Goal: Transaction & Acquisition: Purchase product/service

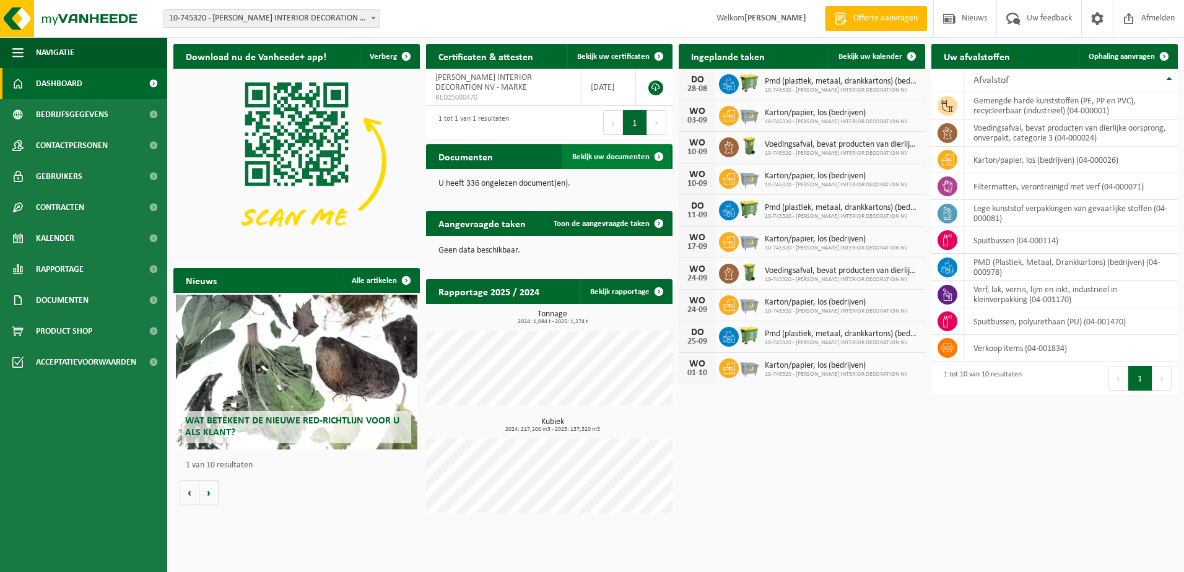
click at [639, 157] on span "Bekijk uw documenten" at bounding box center [610, 157] width 77 height 8
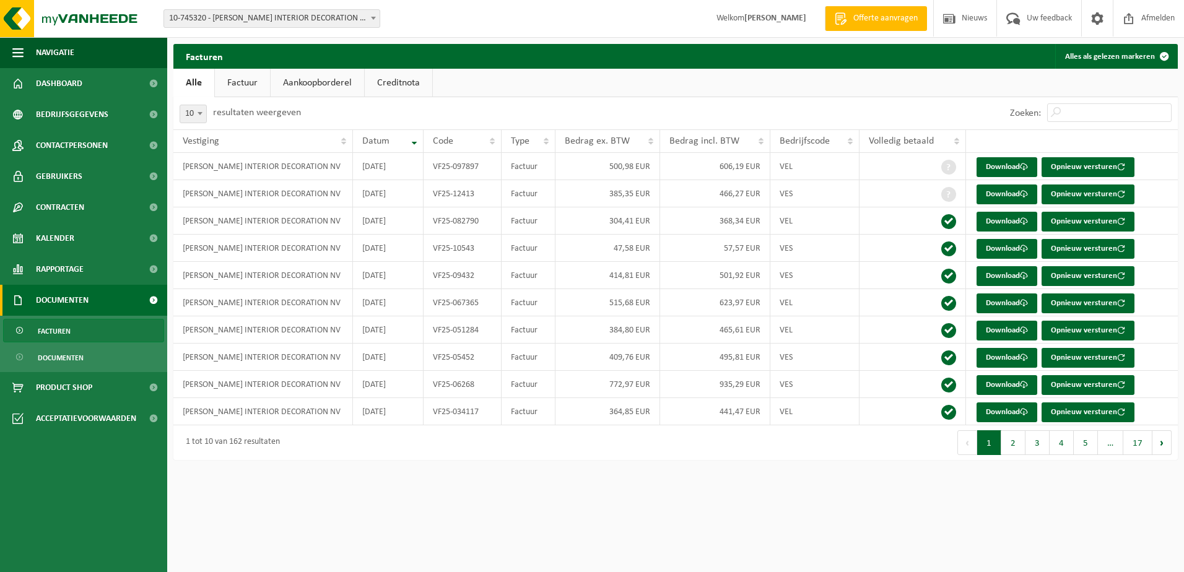
click at [73, 301] on span "Documenten" at bounding box center [62, 300] width 53 height 31
click at [154, 300] on span at bounding box center [153, 300] width 28 height 31
click at [72, 356] on span "Documenten" at bounding box center [61, 358] width 46 height 24
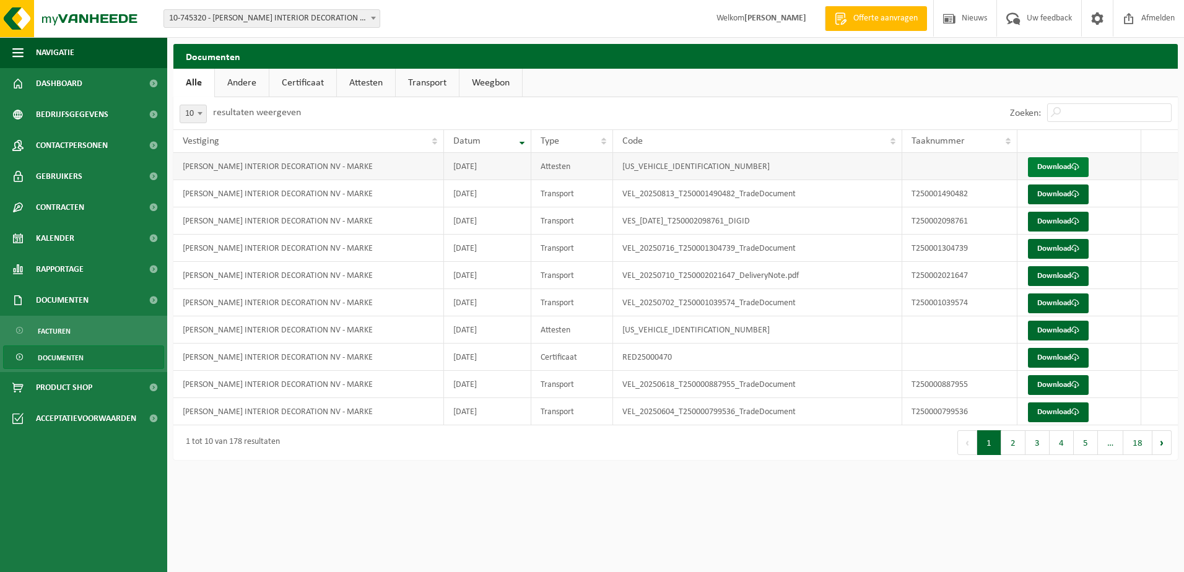
click at [1054, 167] on link "Download" at bounding box center [1058, 167] width 61 height 20
click at [44, 383] on span "Product Shop" at bounding box center [64, 387] width 56 height 31
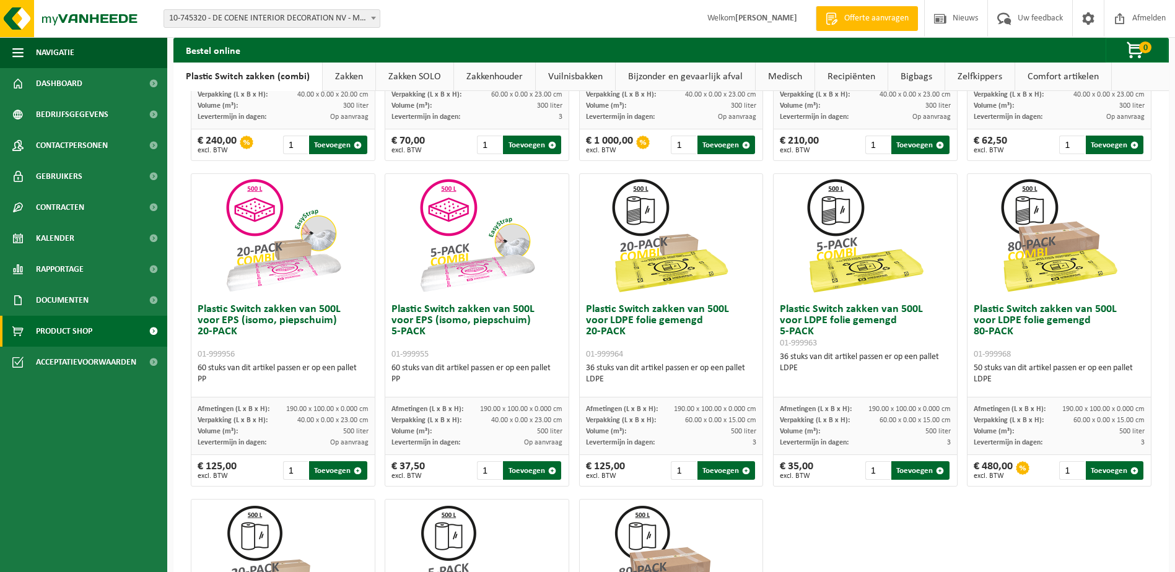
scroll to position [281, 0]
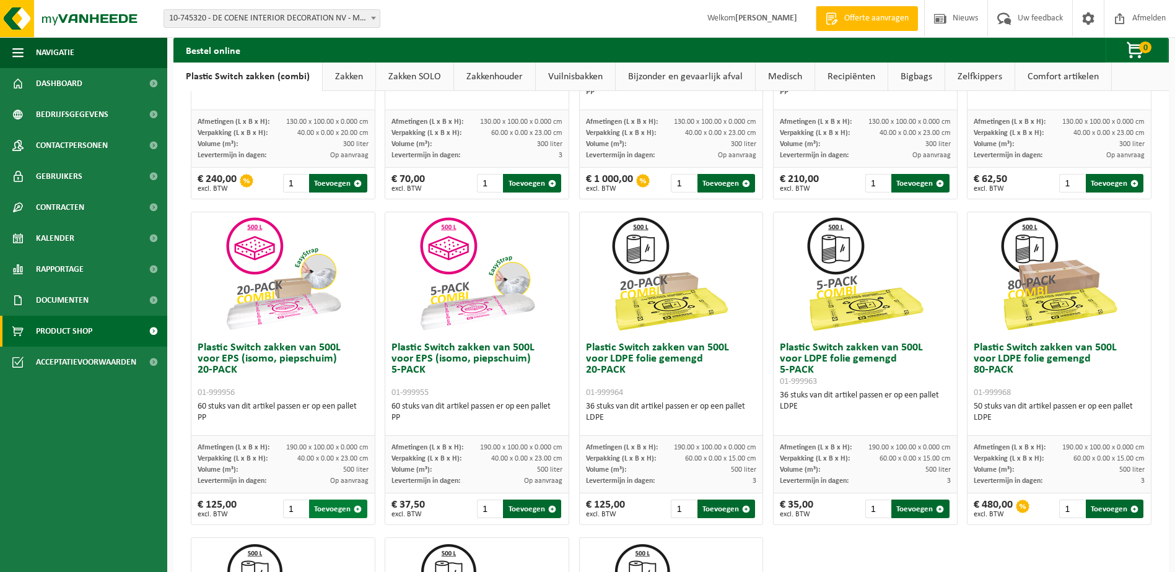
click at [332, 512] on button "Toevoegen" at bounding box center [338, 509] width 58 height 19
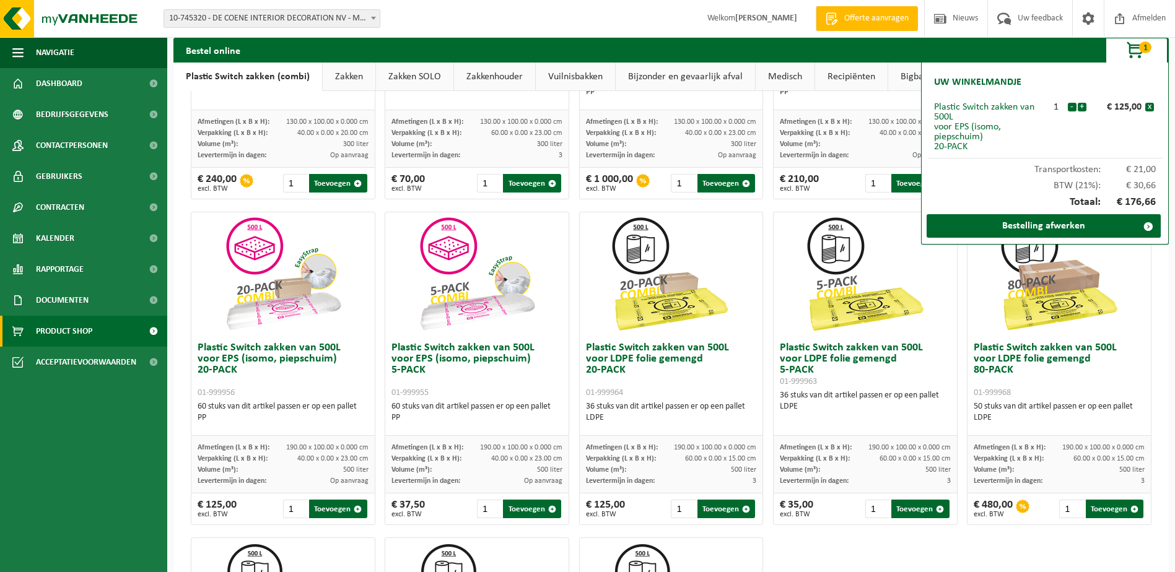
click at [927, 284] on div at bounding box center [865, 274] width 183 height 124
click at [359, 235] on div at bounding box center [282, 274] width 183 height 124
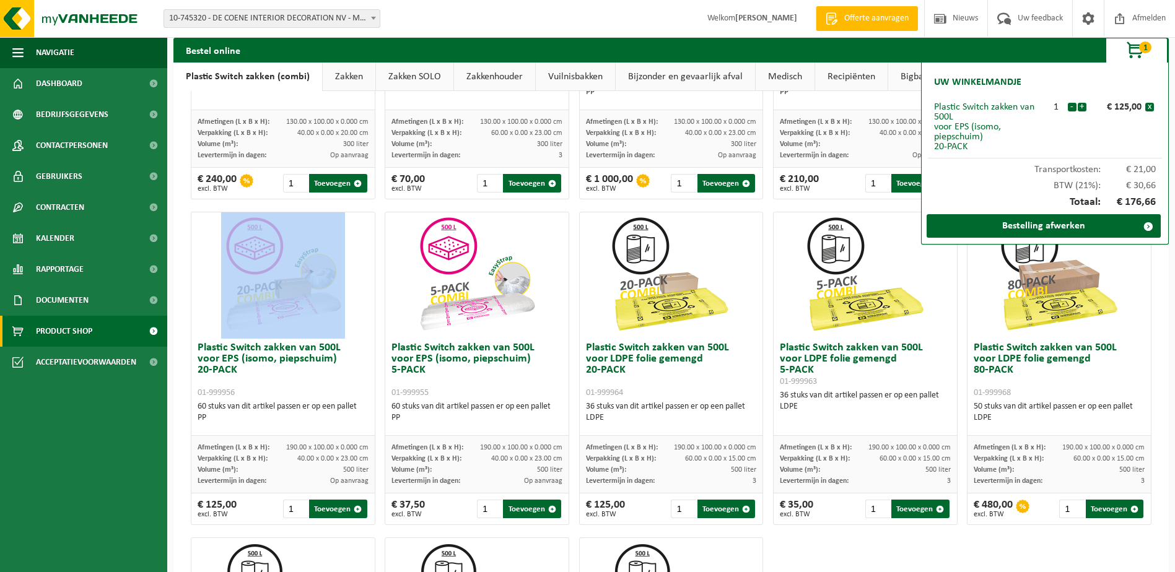
click at [359, 235] on div at bounding box center [282, 274] width 183 height 124
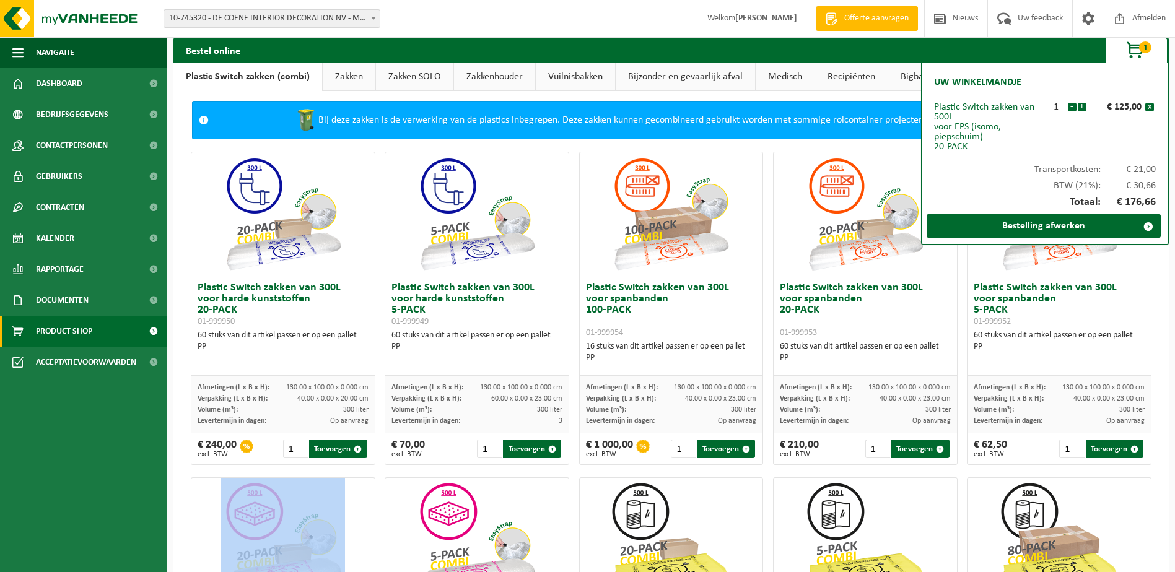
scroll to position [0, 0]
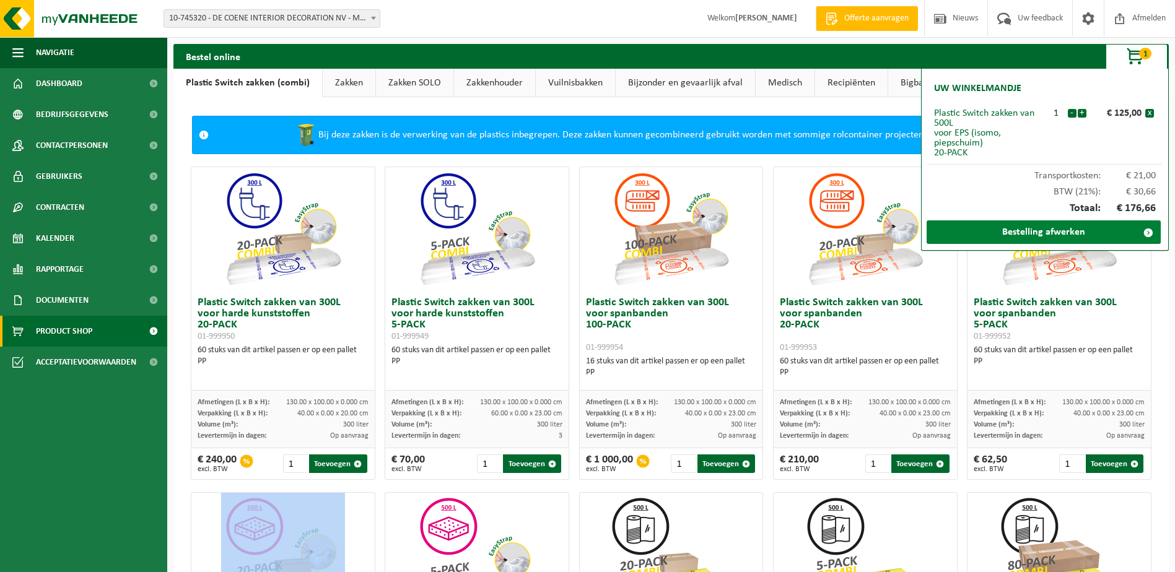
click at [1052, 231] on link "Bestelling afwerken" at bounding box center [1044, 232] width 234 height 24
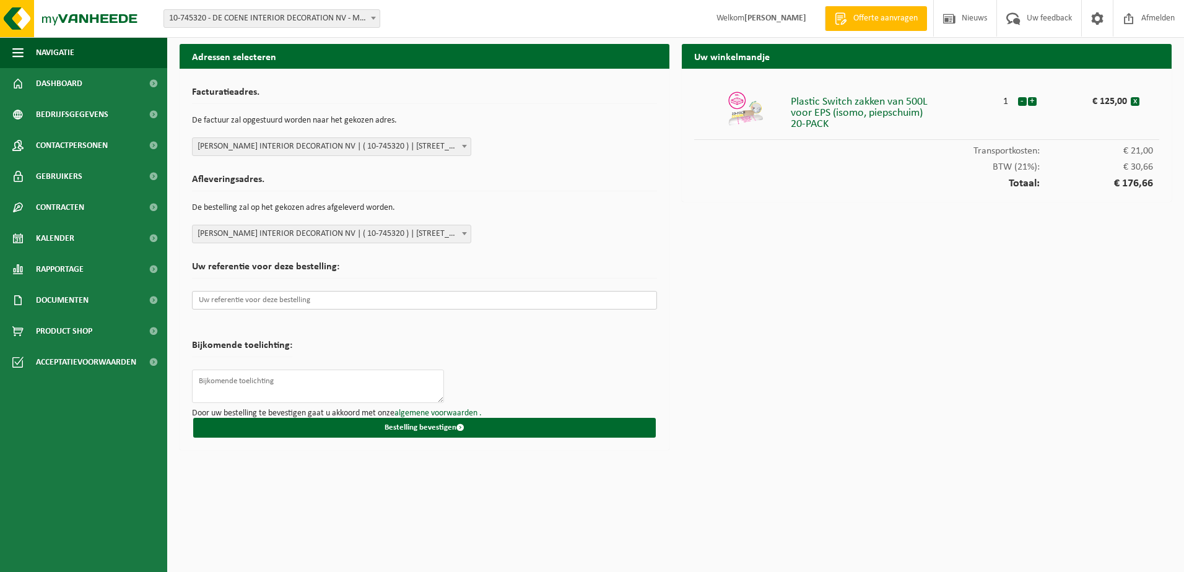
click at [207, 297] on input "text" at bounding box center [424, 300] width 465 height 19
paste input "2501001"
type input "2501001"
click at [245, 389] on textarea at bounding box center [318, 386] width 252 height 33
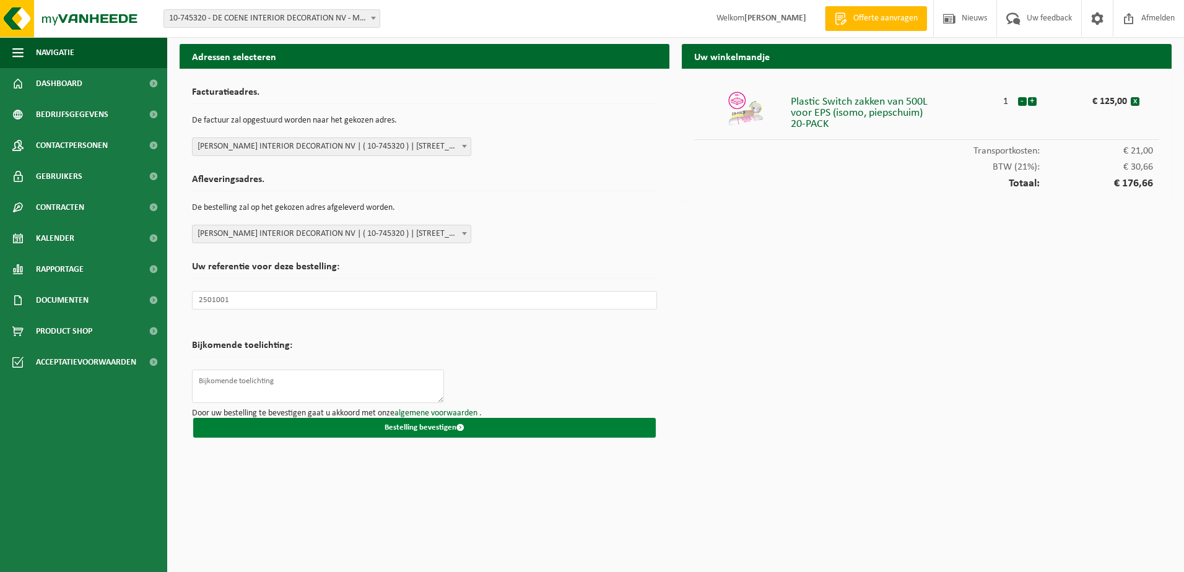
click at [427, 428] on button "Bestelling bevestigen" at bounding box center [424, 428] width 463 height 20
